Goal: Information Seeking & Learning: Check status

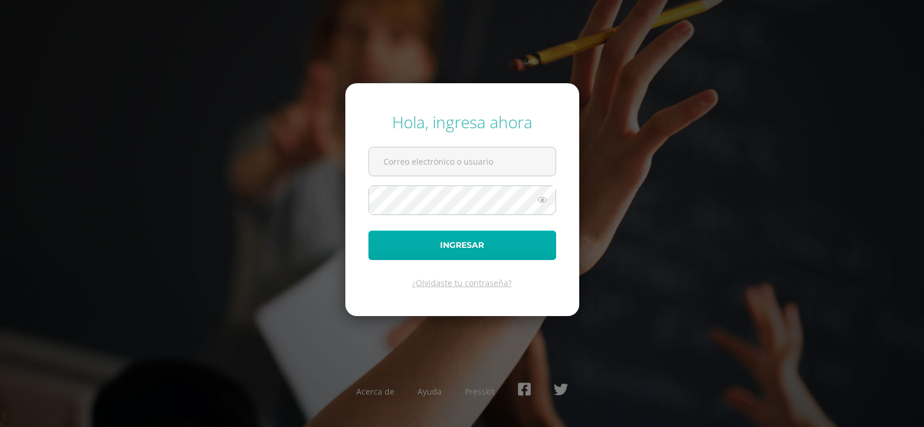
type input "r470@bilinguesanjuan.edu.gt"
click at [428, 245] on button "Ingresar" at bounding box center [462, 244] width 188 height 29
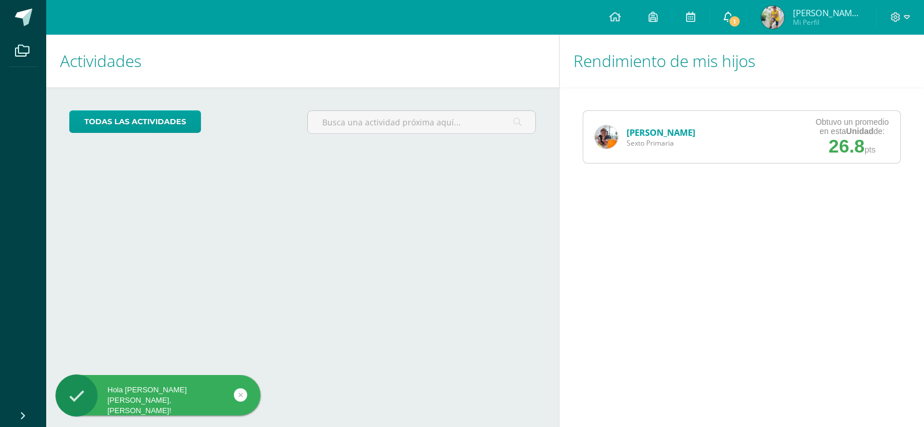
click at [735, 9] on link "1" at bounding box center [728, 17] width 37 height 35
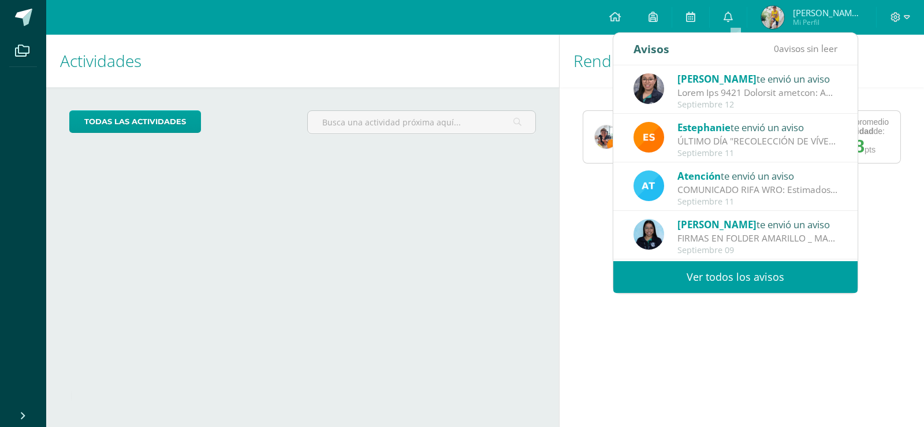
click at [758, 104] on div "Septiembre 12" at bounding box center [757, 105] width 161 height 10
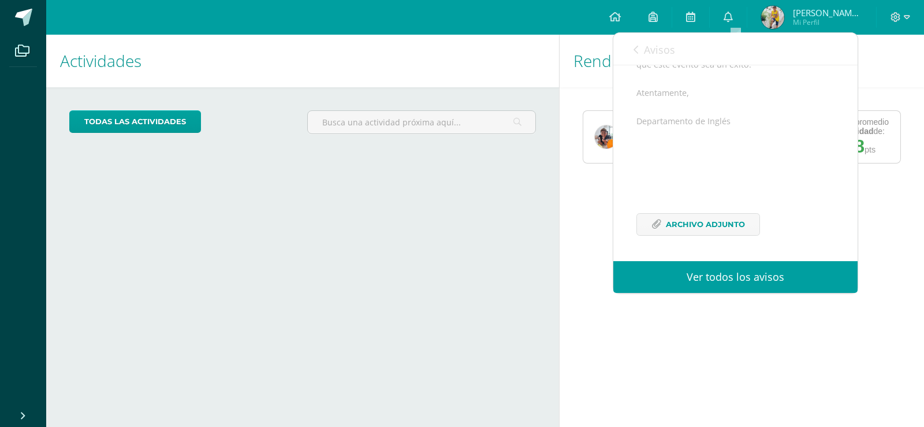
scroll to position [762, 0]
click at [716, 215] on span "Archivo Adjunto" at bounding box center [705, 224] width 79 height 21
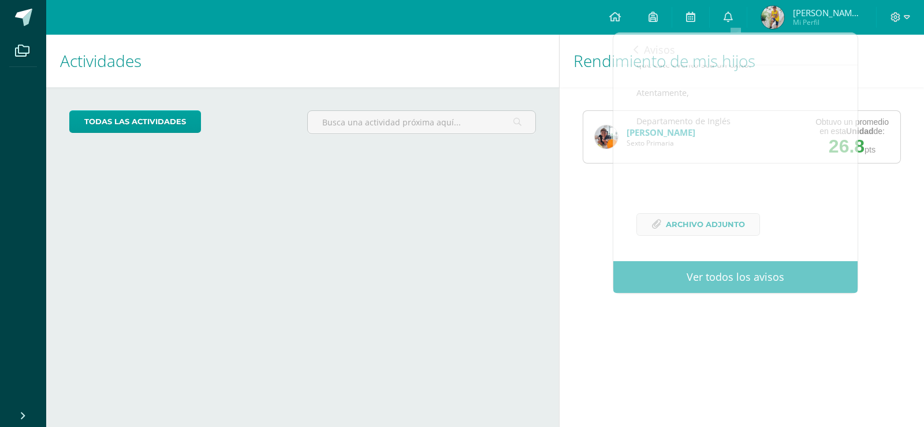
click at [893, 28] on div at bounding box center [899, 17] width 47 height 35
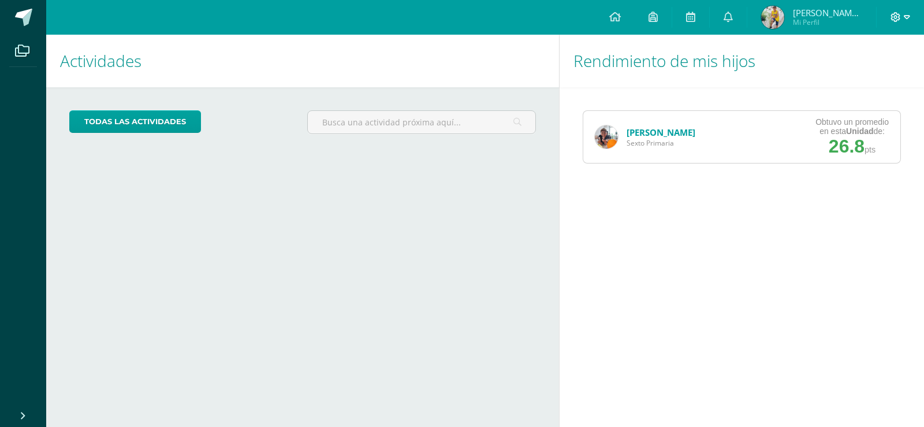
click at [906, 17] on icon at bounding box center [907, 17] width 6 height 10
click at [893, 82] on span "Cerrar sesión" at bounding box center [871, 78] width 52 height 11
